Goal: Navigation & Orientation: Find specific page/section

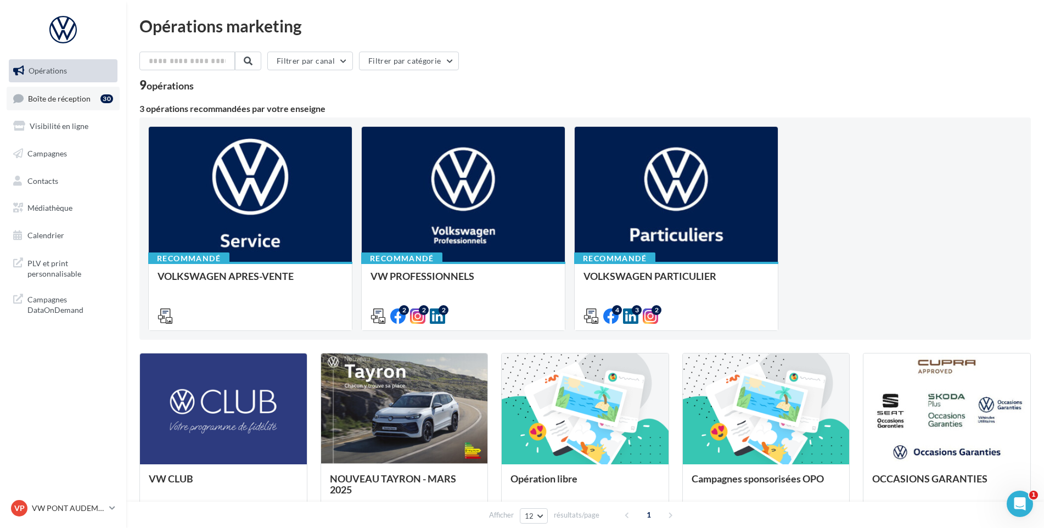
click at [98, 87] on link "Boîte de réception 30" at bounding box center [63, 99] width 113 height 24
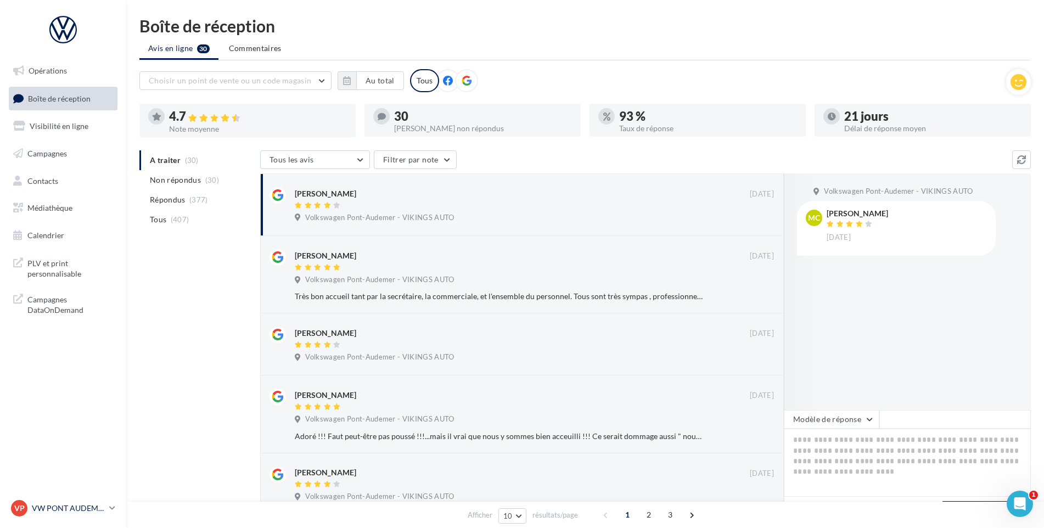
click at [66, 512] on p "VW PONT AUDEMER" at bounding box center [68, 508] width 73 height 11
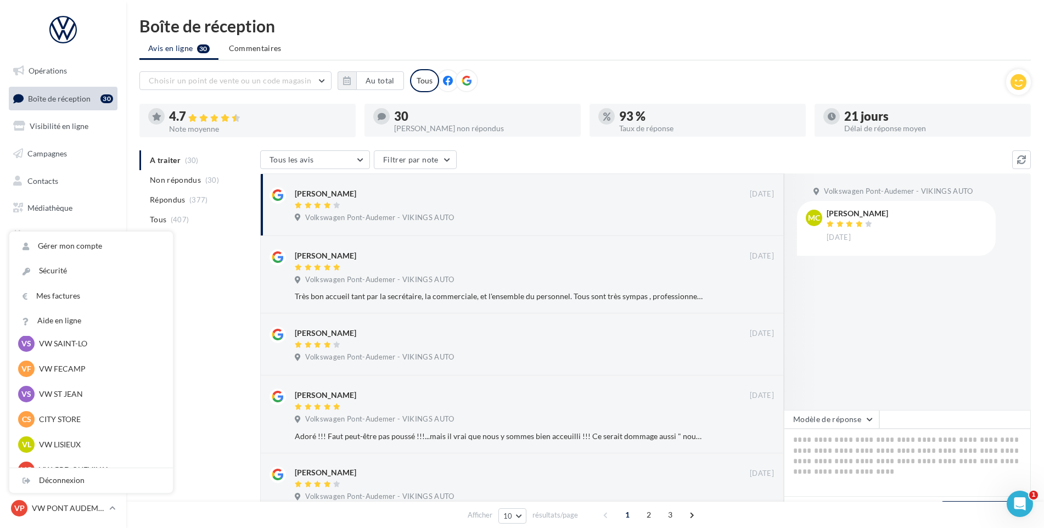
scroll to position [110, 0]
click at [80, 368] on p "VW SAINT-LO" at bounding box center [99, 370] width 121 height 11
